Goal: Share content: Share content

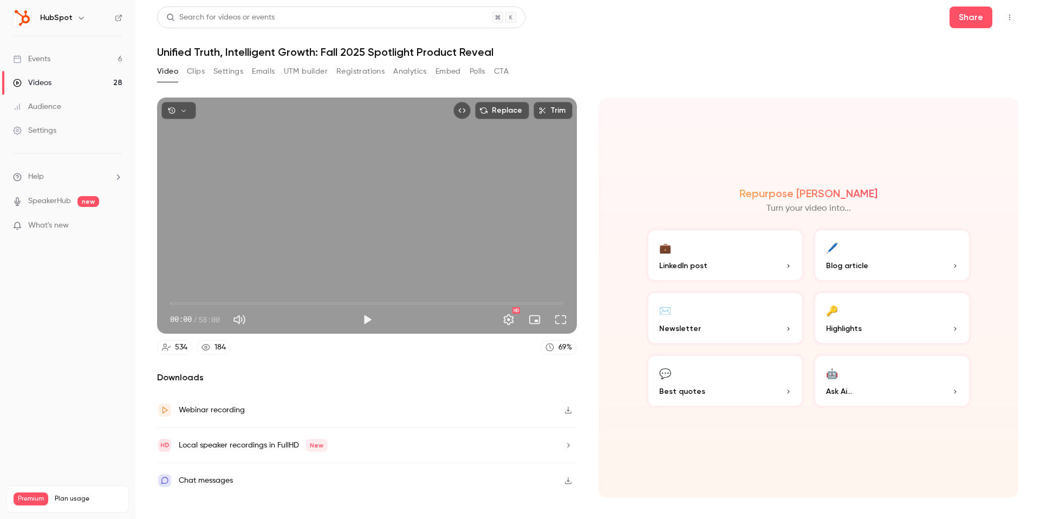
click at [77, 20] on icon "button" at bounding box center [81, 18] width 9 height 9
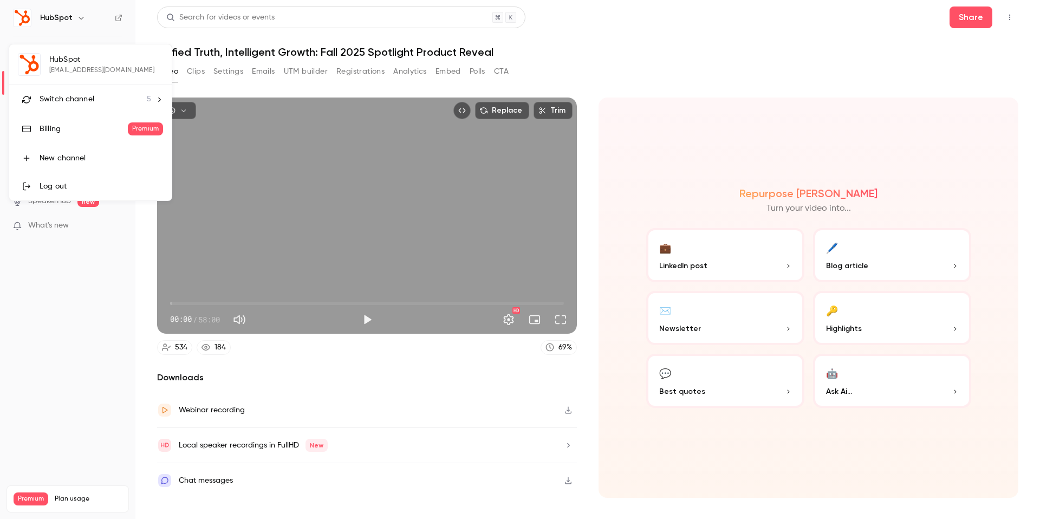
click at [76, 20] on div at bounding box center [520, 259] width 1040 height 519
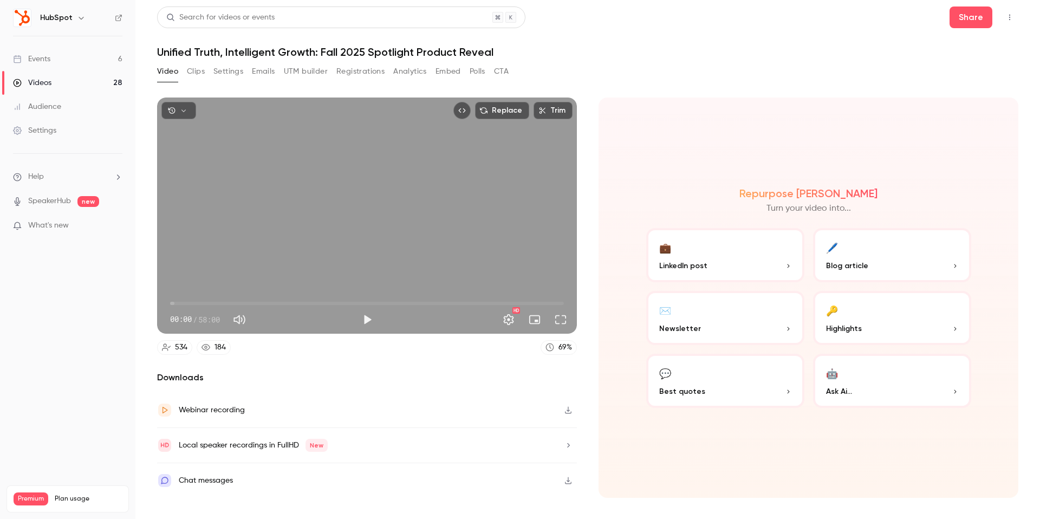
click at [77, 20] on icon "button" at bounding box center [81, 18] width 9 height 9
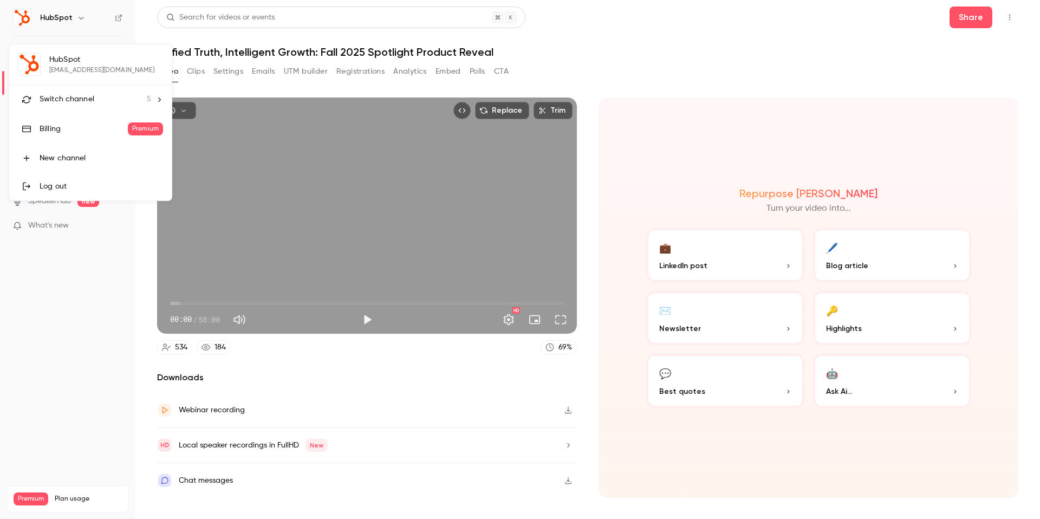
click at [108, 99] on div "Switch channel 5" at bounding box center [96, 99] width 112 height 11
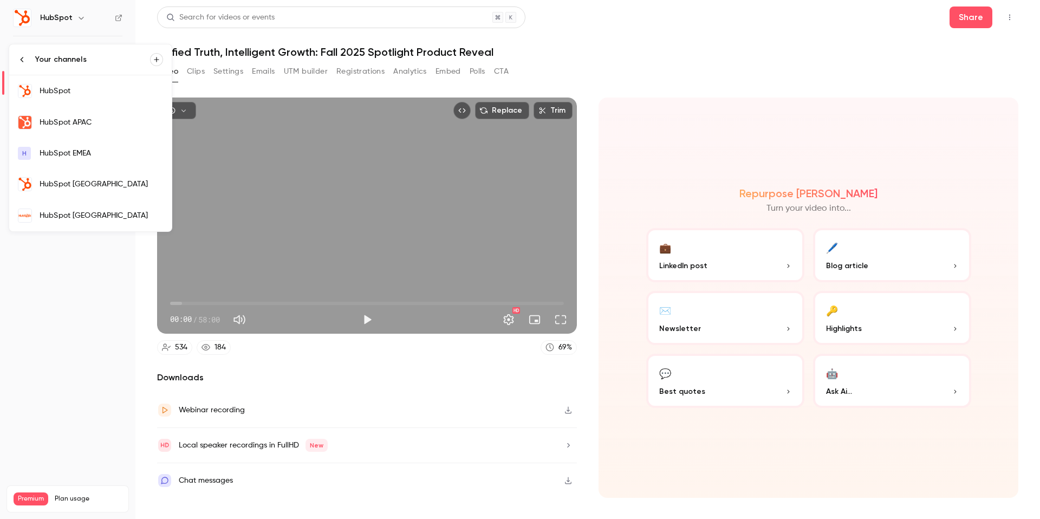
click at [84, 179] on div "HubSpot [GEOGRAPHIC_DATA]" at bounding box center [101, 184] width 123 height 11
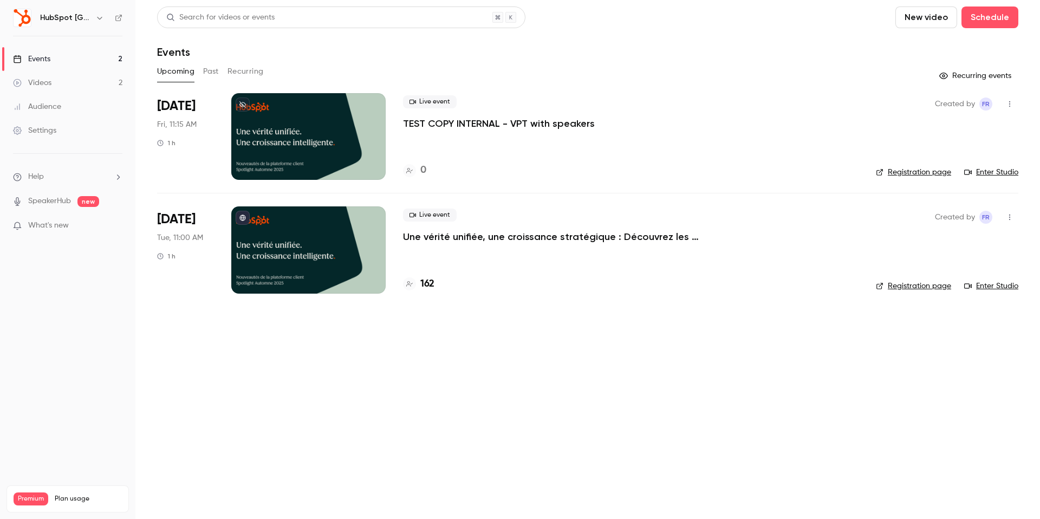
click at [453, 122] on p "TEST COPY INTERNAL - VPT with speakers" at bounding box center [499, 123] width 192 height 13
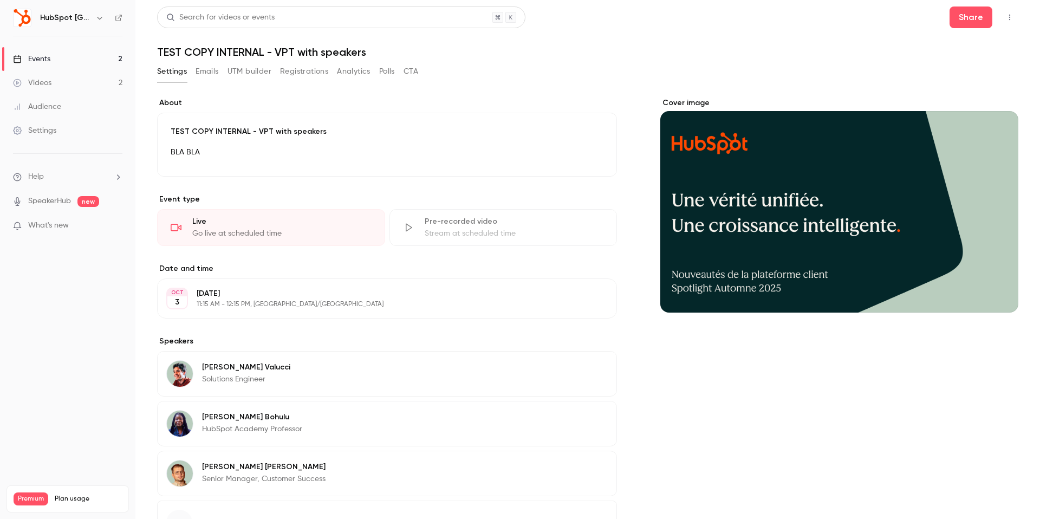
click at [209, 75] on button "Emails" at bounding box center [207, 71] width 23 height 17
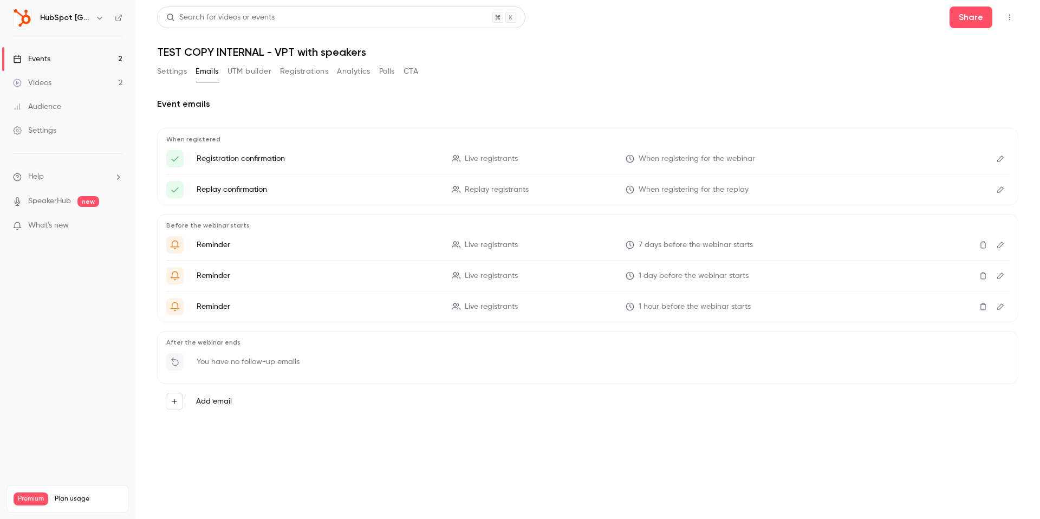
click at [236, 75] on button "UTM builder" at bounding box center [249, 71] width 44 height 17
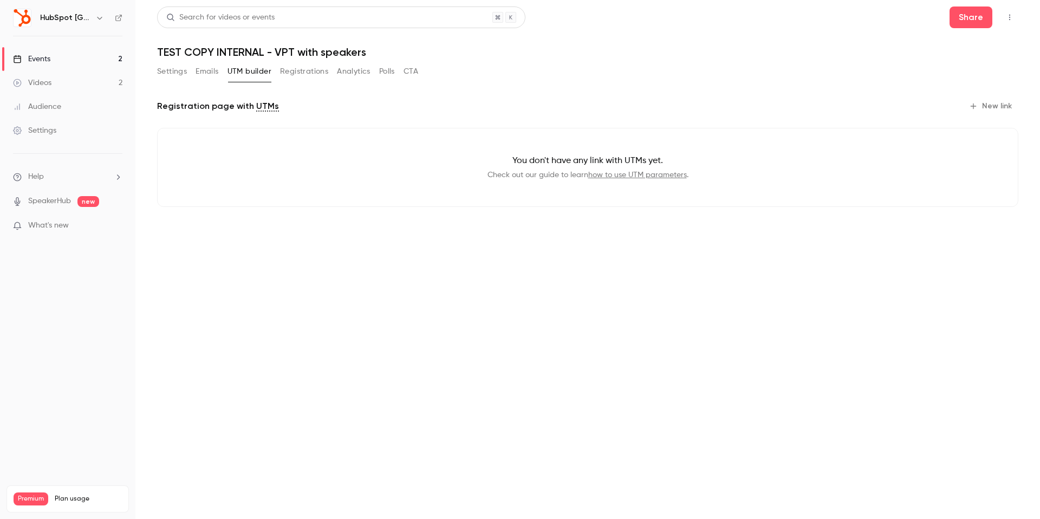
click at [288, 75] on button "Registrations" at bounding box center [304, 71] width 48 height 17
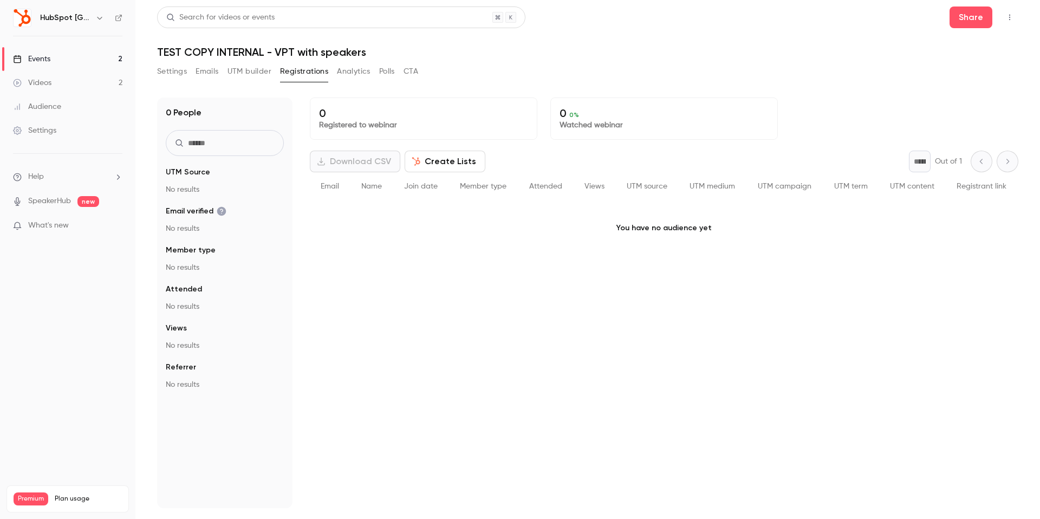
click at [182, 75] on button "Settings" at bounding box center [172, 71] width 30 height 17
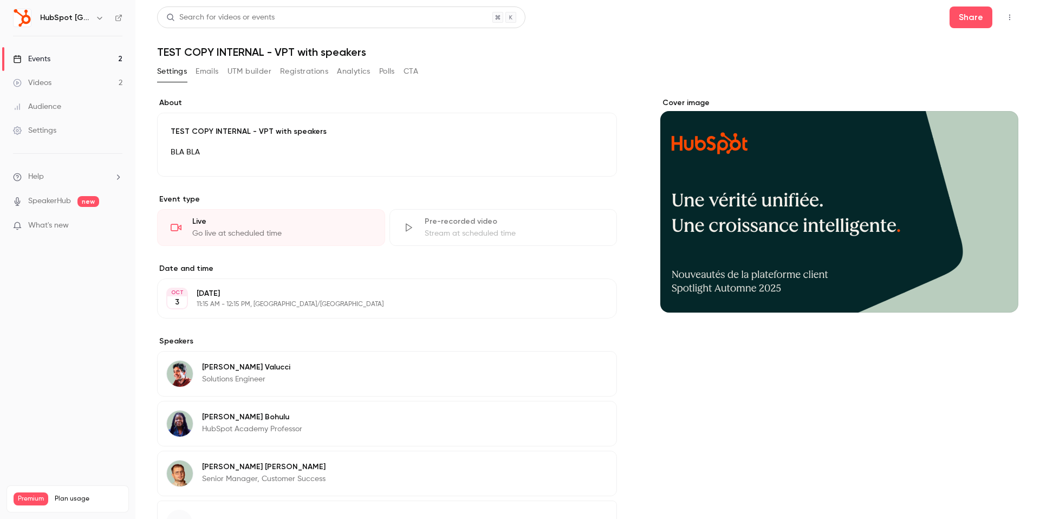
scroll to position [93, 0]
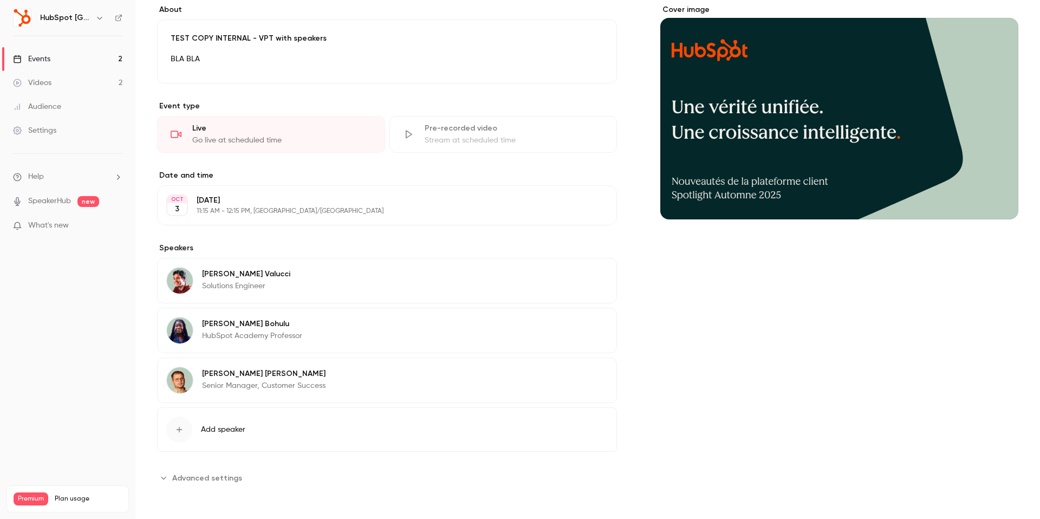
click at [194, 476] on span "Advanced settings" at bounding box center [207, 477] width 70 height 11
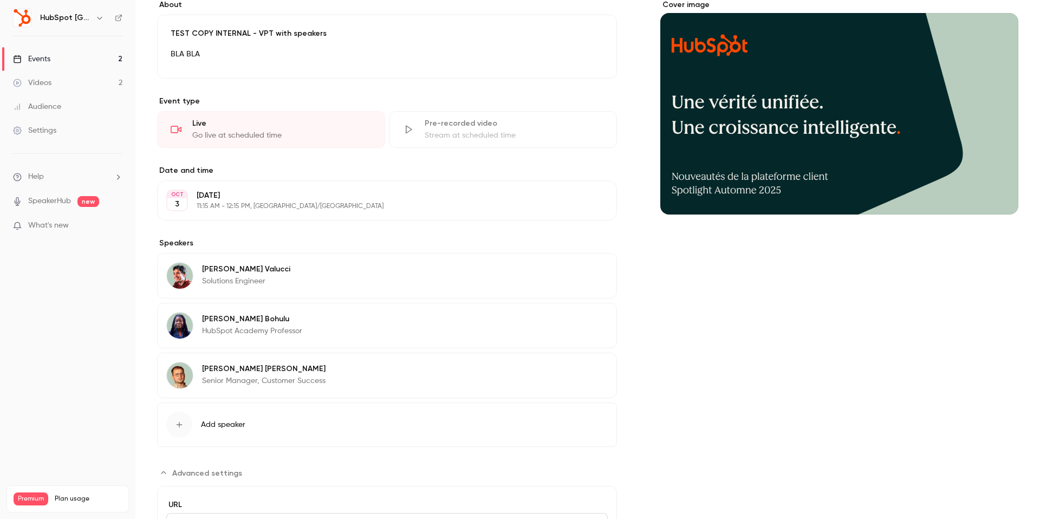
scroll to position [0, 0]
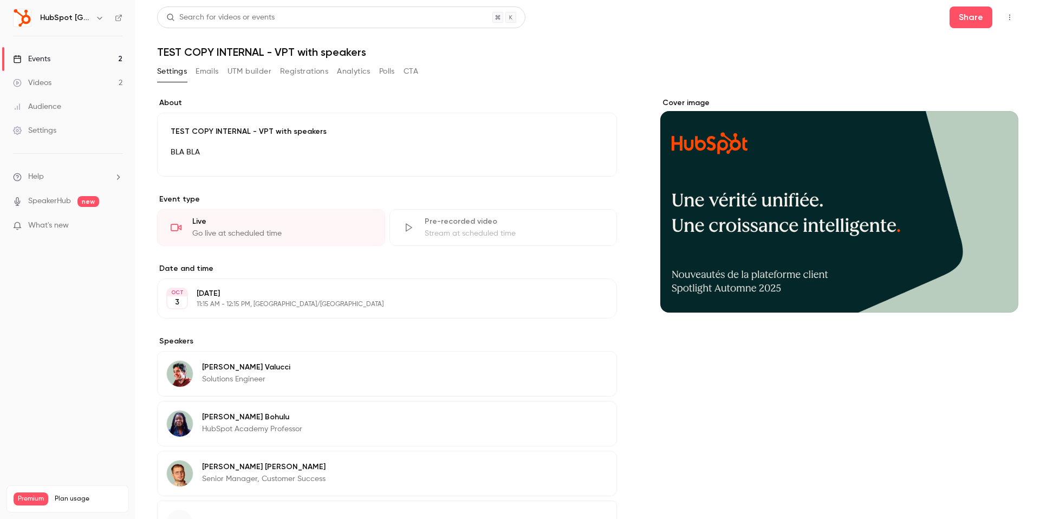
click at [305, 70] on button "Registrations" at bounding box center [304, 71] width 48 height 17
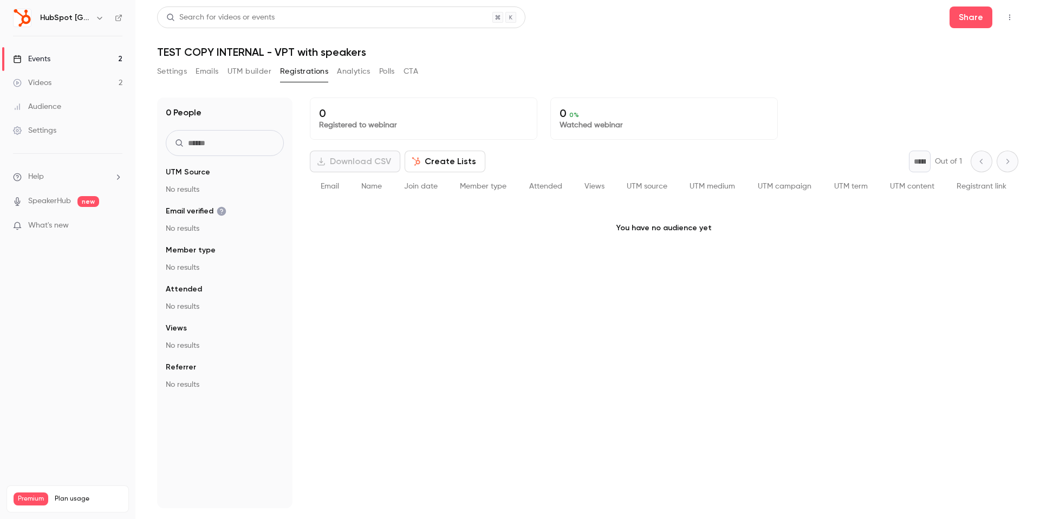
click at [264, 73] on button "UTM builder" at bounding box center [249, 71] width 44 height 17
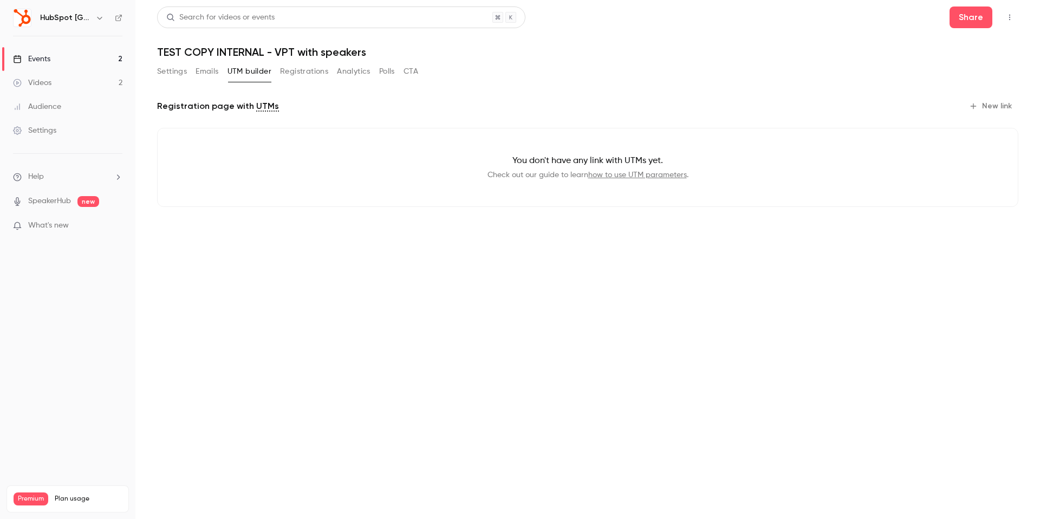
click at [202, 74] on button "Emails" at bounding box center [207, 71] width 23 height 17
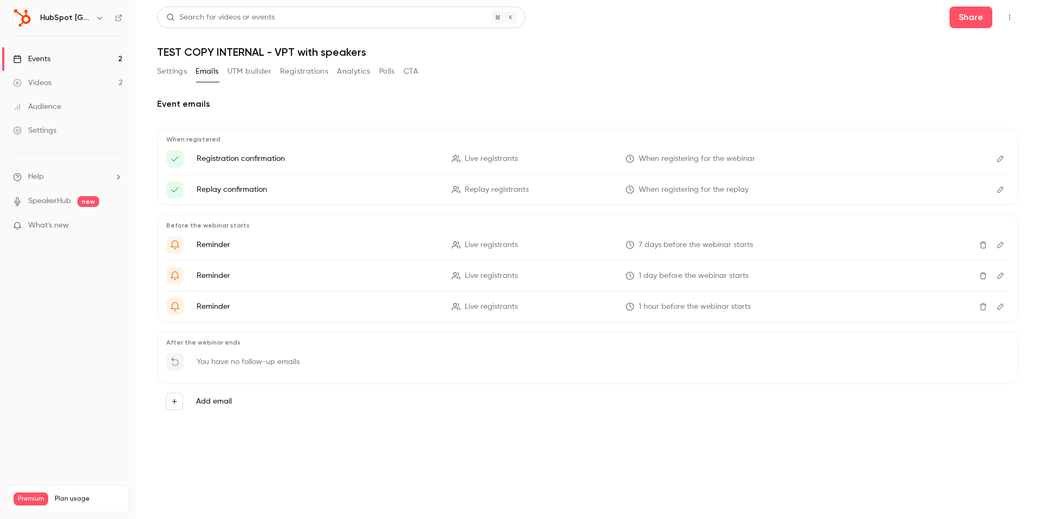
click at [347, 75] on button "Analytics" at bounding box center [354, 71] width 34 height 17
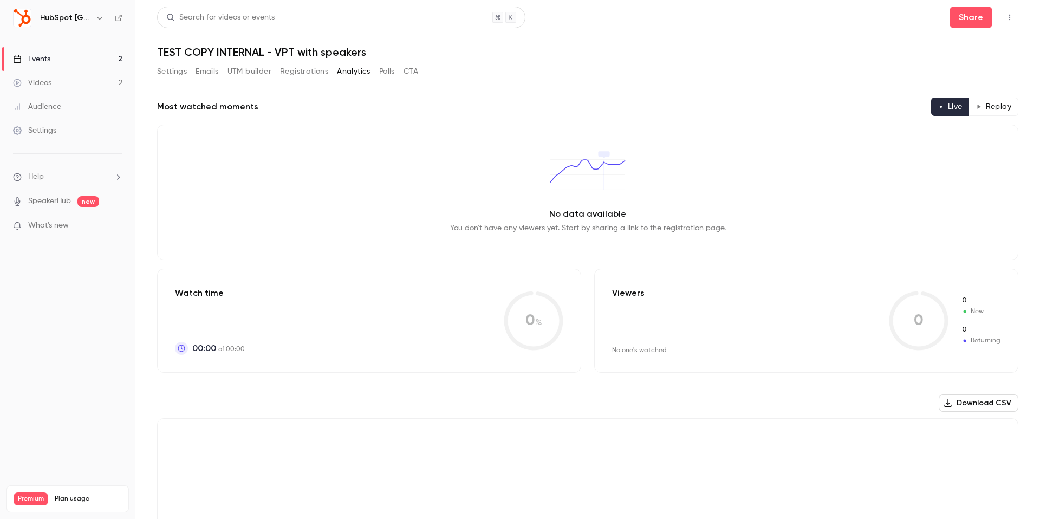
click at [174, 70] on button "Settings" at bounding box center [172, 71] width 30 height 17
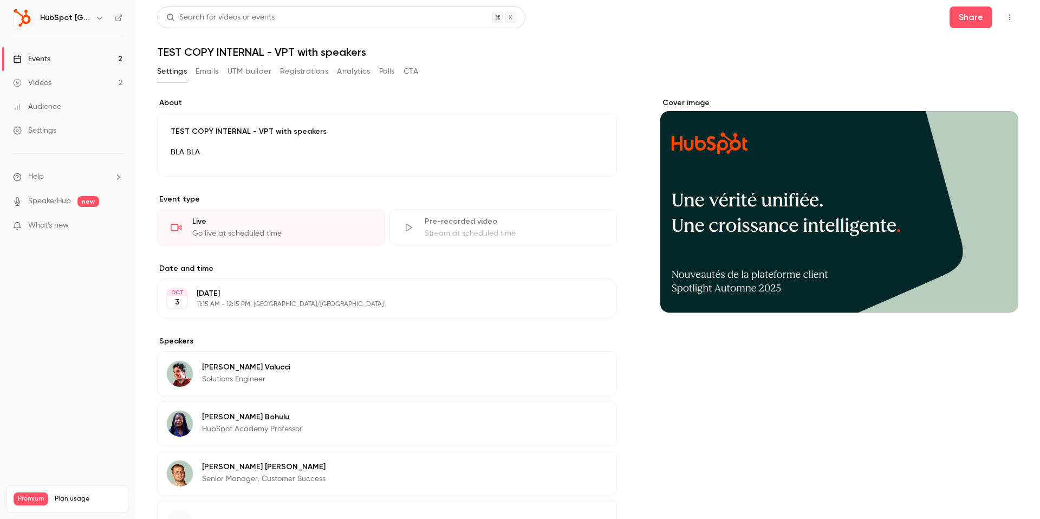
scroll to position [93, 0]
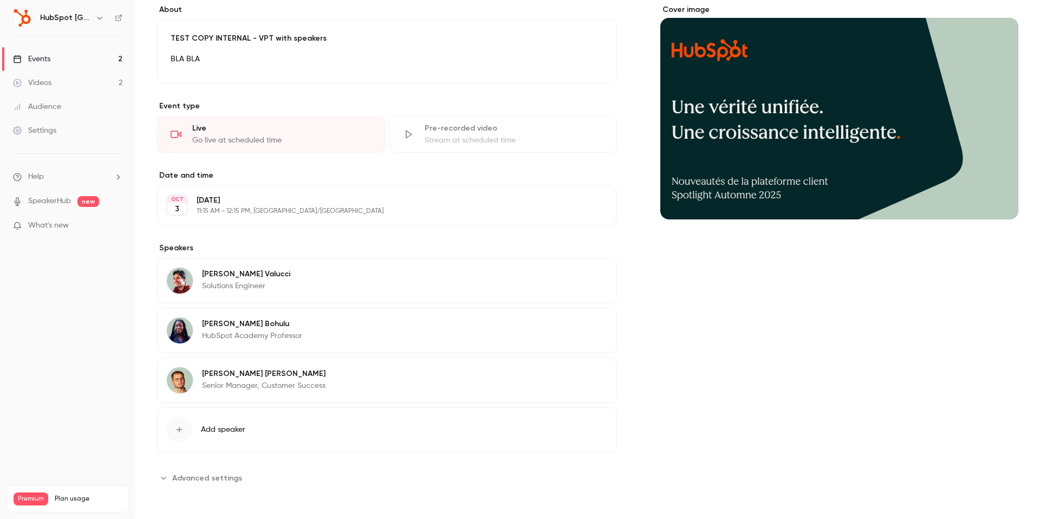
click at [67, 60] on link "Events 2" at bounding box center [67, 59] width 135 height 24
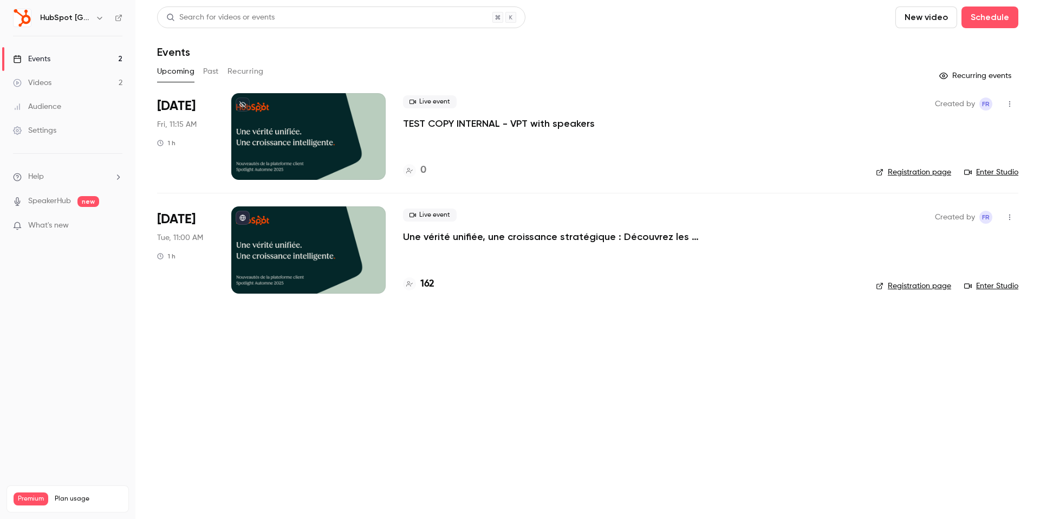
click at [1007, 101] on icon "button" at bounding box center [1009, 104] width 9 height 8
click at [966, 125] on li "Share" at bounding box center [959, 132] width 117 height 28
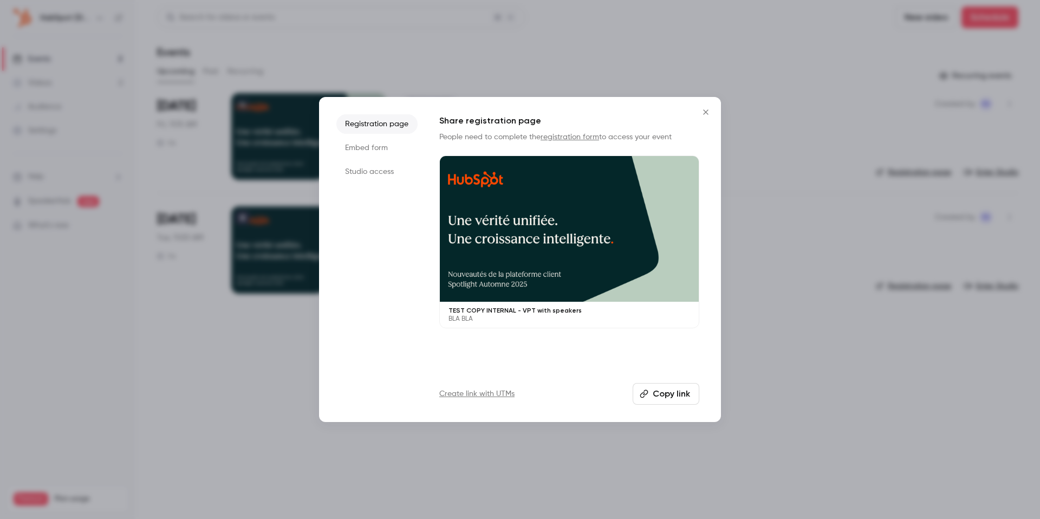
click at [380, 173] on li "Studio access" at bounding box center [376, 171] width 81 height 19
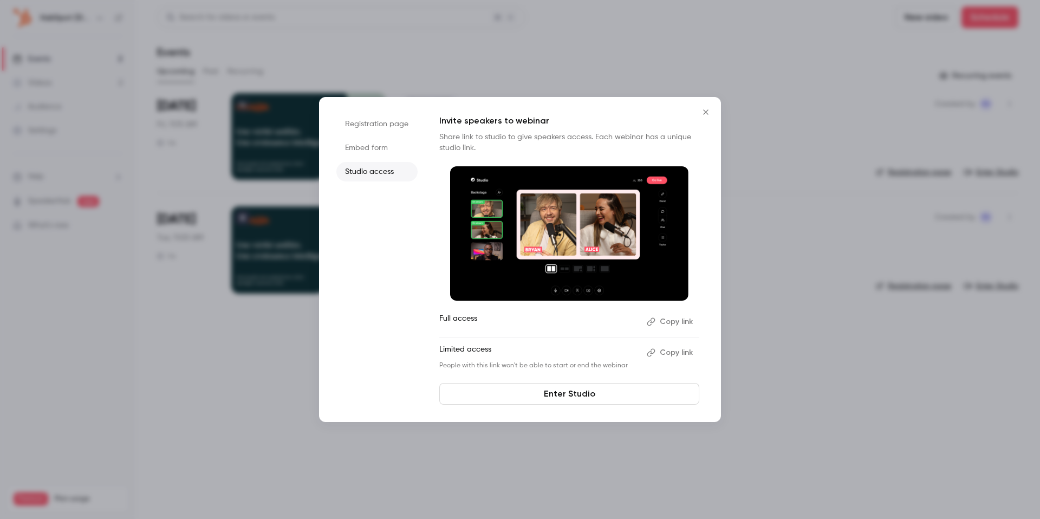
click at [665, 352] on button "Copy link" at bounding box center [670, 352] width 57 height 17
click at [676, 325] on button "Copy link" at bounding box center [670, 321] width 57 height 17
